Goal: Navigation & Orientation: Find specific page/section

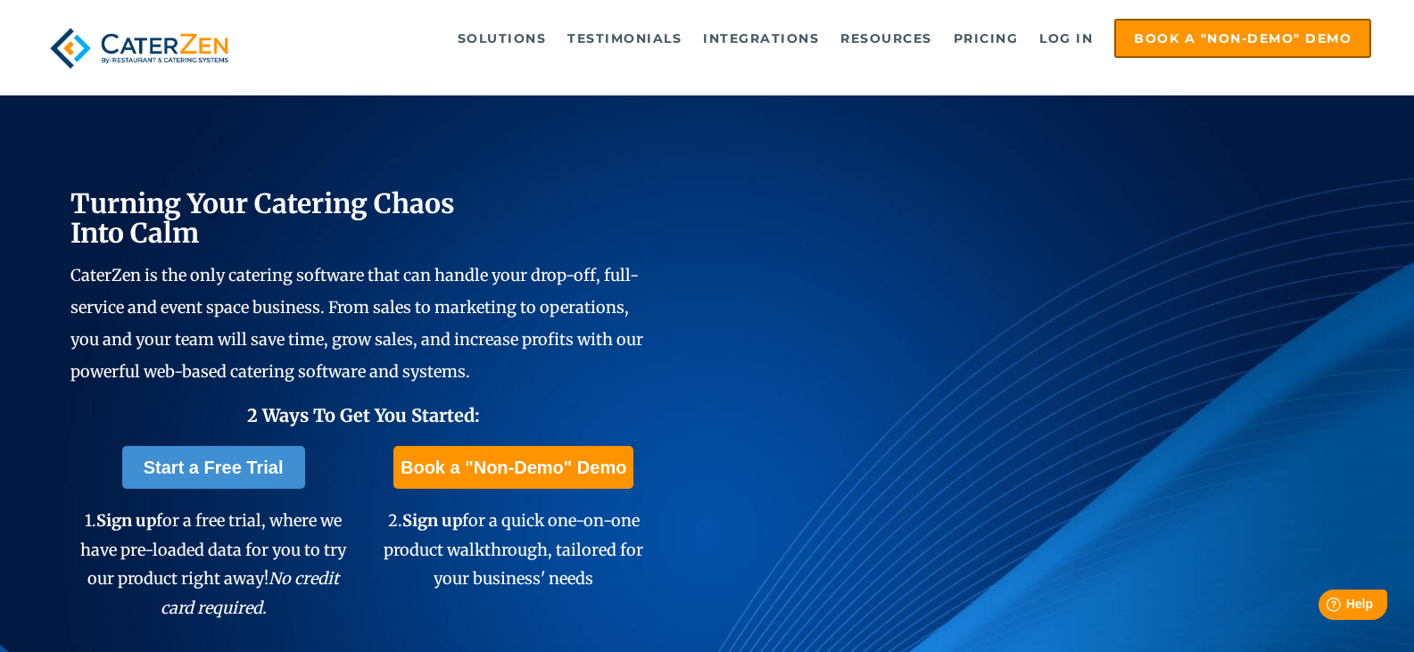
drag, startPoint x: 819, startPoint y: 2, endPoint x: 984, endPoint y: 74, distance: 180.2
click at [984, 74] on div "Solutions Catering CRM Catering Sales Catering Management Catering Marketing Ca…" at bounding box center [708, 48] width 1330 height 59
drag, startPoint x: 1200, startPoint y: 0, endPoint x: 919, endPoint y: 88, distance: 294.6
click at [919, 88] on div "Solutions Catering CRM Catering Sales Catering Management Catering Marketing Ca…" at bounding box center [707, 47] width 1414 height 95
drag, startPoint x: 1309, startPoint y: 0, endPoint x: 932, endPoint y: 82, distance: 385.4
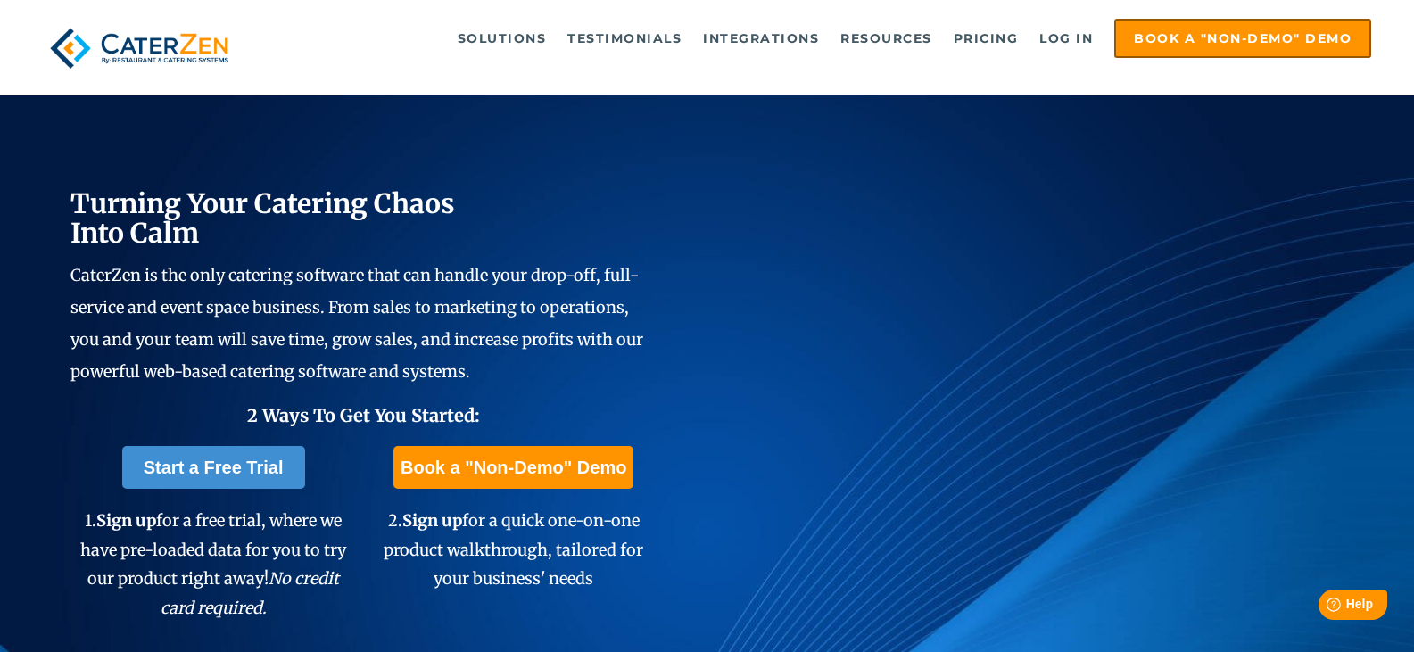
click at [932, 82] on div "Solutions Catering CRM Catering Sales Catering Management Catering Marketing Ca…" at bounding box center [707, 47] width 1414 height 95
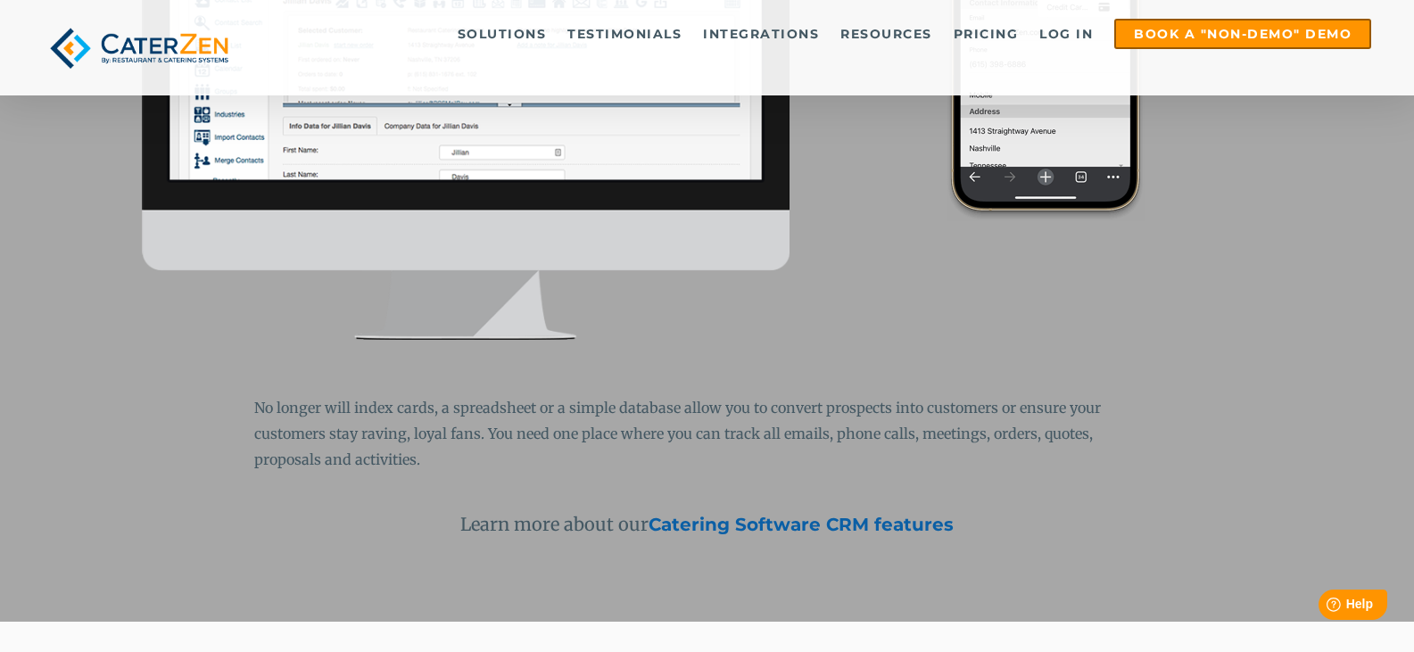
scroll to position [1636, 0]
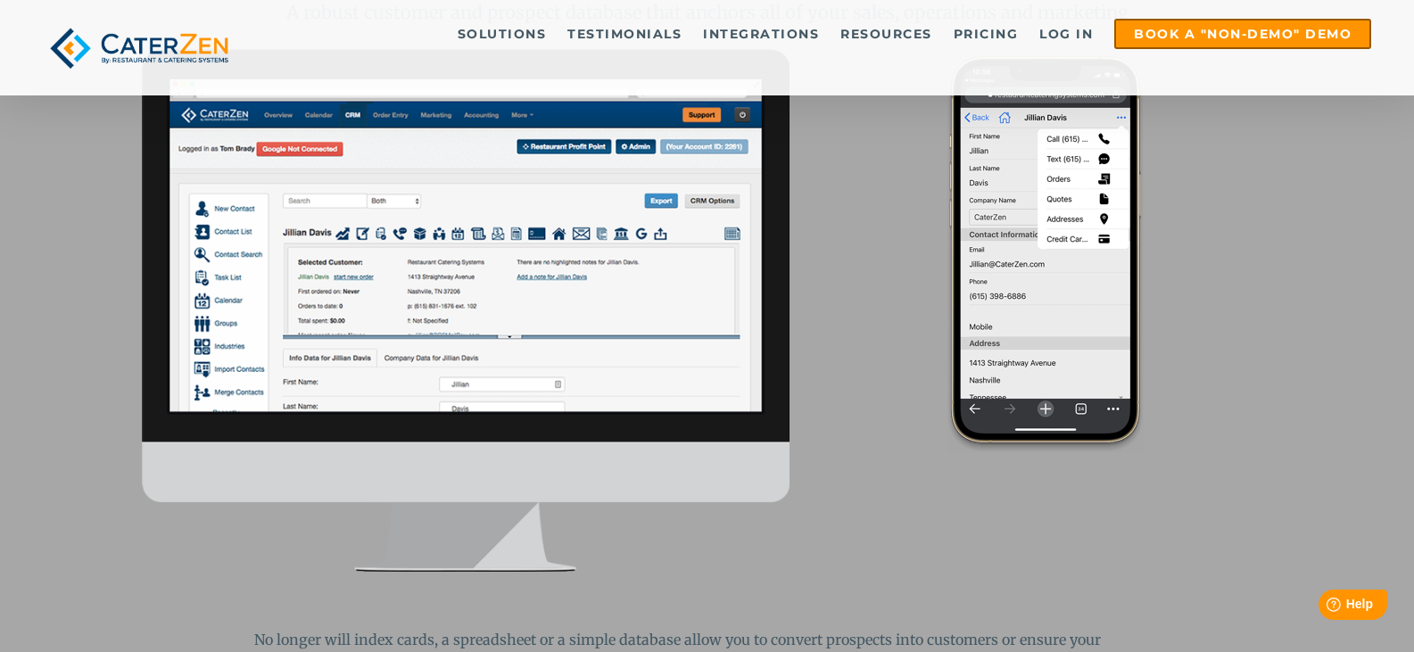
drag, startPoint x: 1305, startPoint y: 2, endPoint x: 849, endPoint y: 82, distance: 463.9
click at [849, 82] on div "Solutions Catering CRM Catering Sales Catering Management Catering Marketing Ca…" at bounding box center [707, 47] width 1414 height 95
click at [1070, 37] on link "Log in" at bounding box center [1066, 34] width 71 height 27
